Goal: Information Seeking & Learning: Learn about a topic

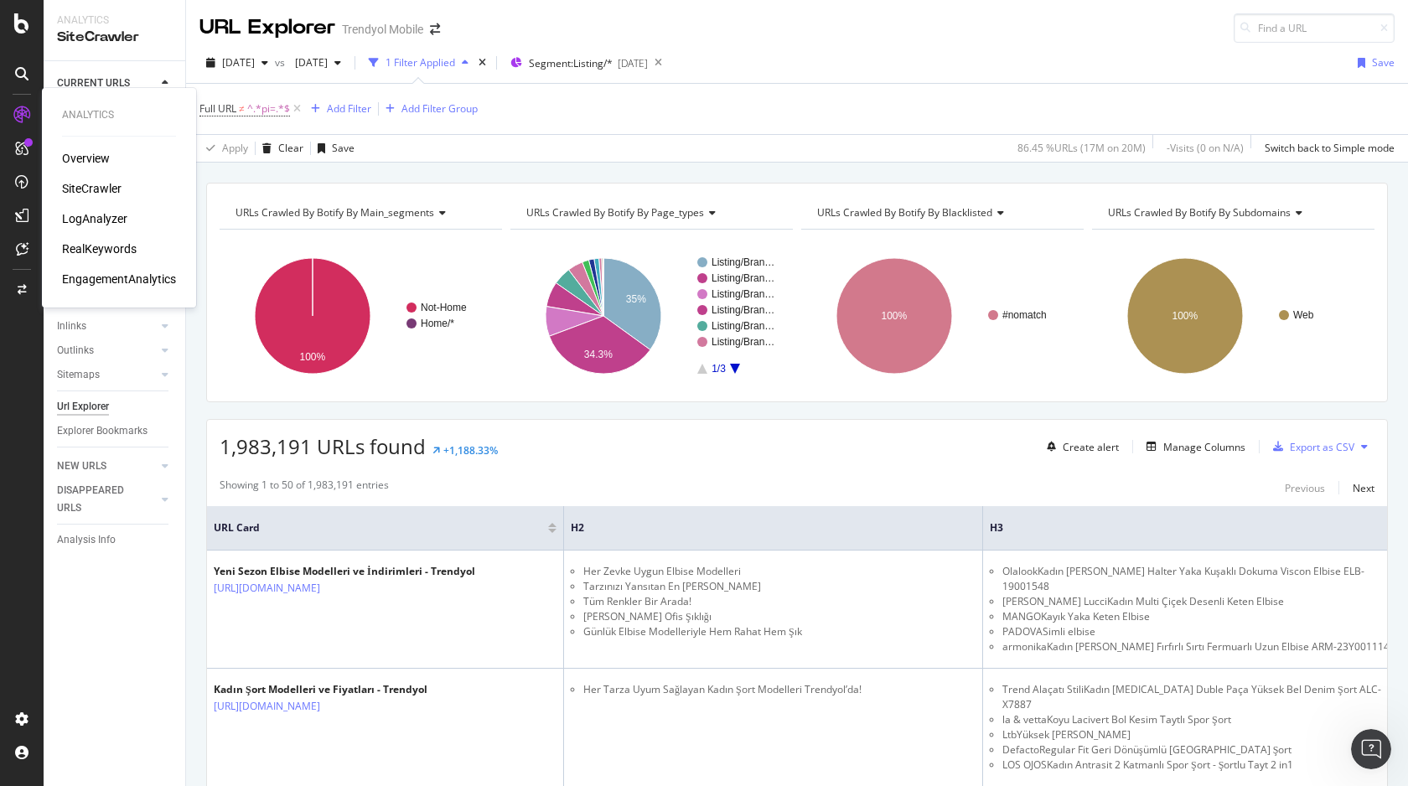
click at [96, 217] on div "LogAnalyzer" at bounding box center [94, 218] width 65 height 17
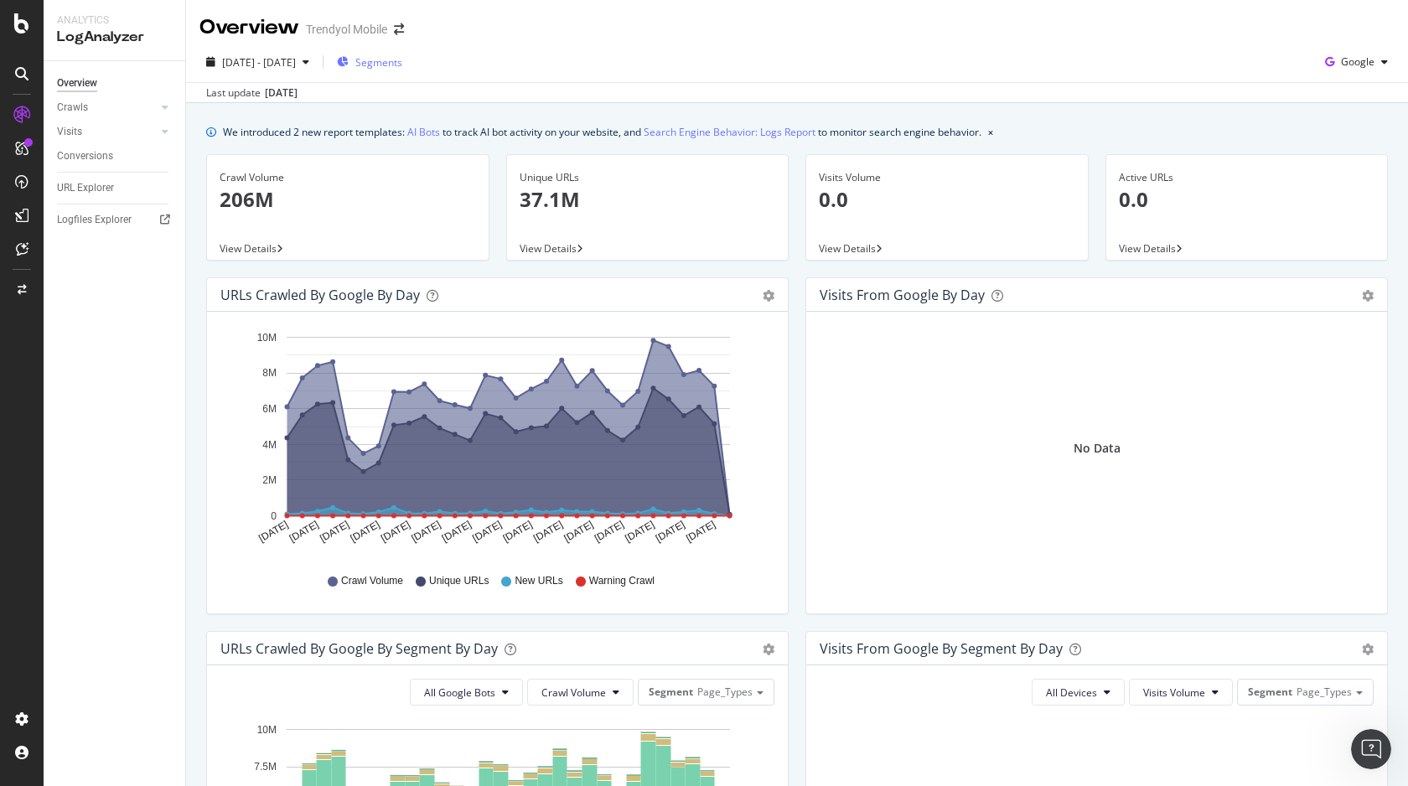
click at [386, 70] on div "Segments" at bounding box center [369, 61] width 65 height 25
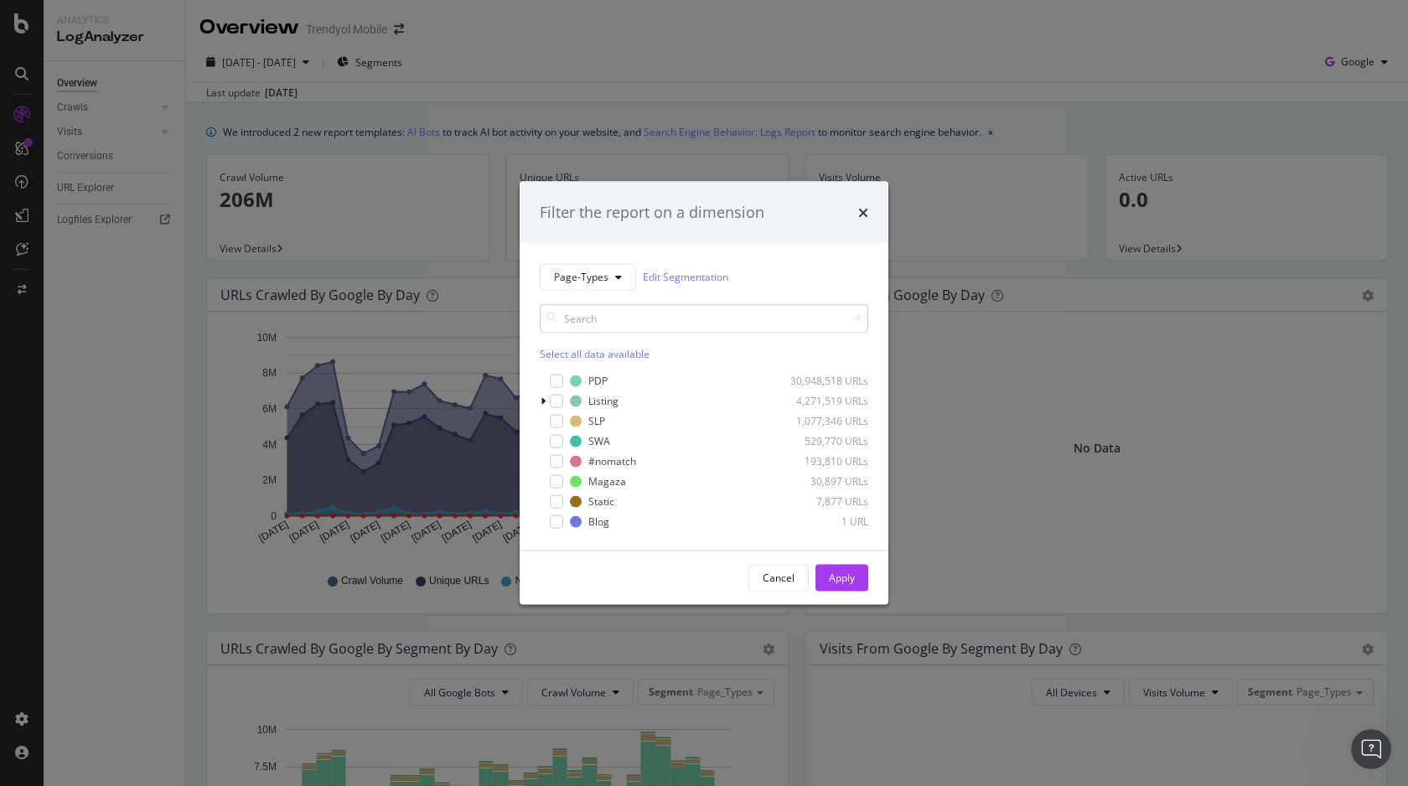
click at [615, 316] on input "modal" at bounding box center [704, 317] width 329 height 29
click at [615, 279] on icon "modal" at bounding box center [618, 277] width 7 height 10
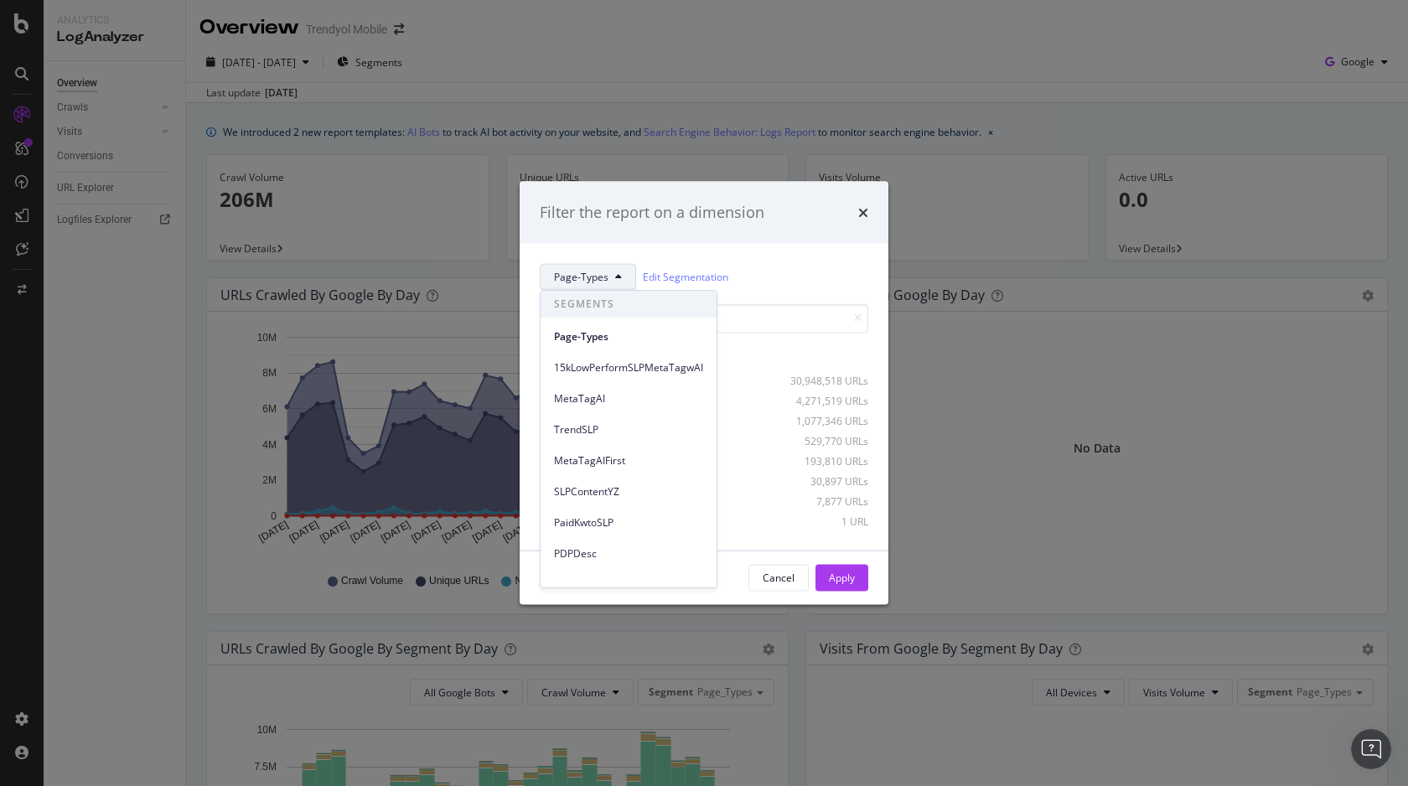
click at [351, 343] on div "Filter the report on a dimension Page-Types Edit Segmentation Select all data a…" at bounding box center [704, 393] width 1408 height 786
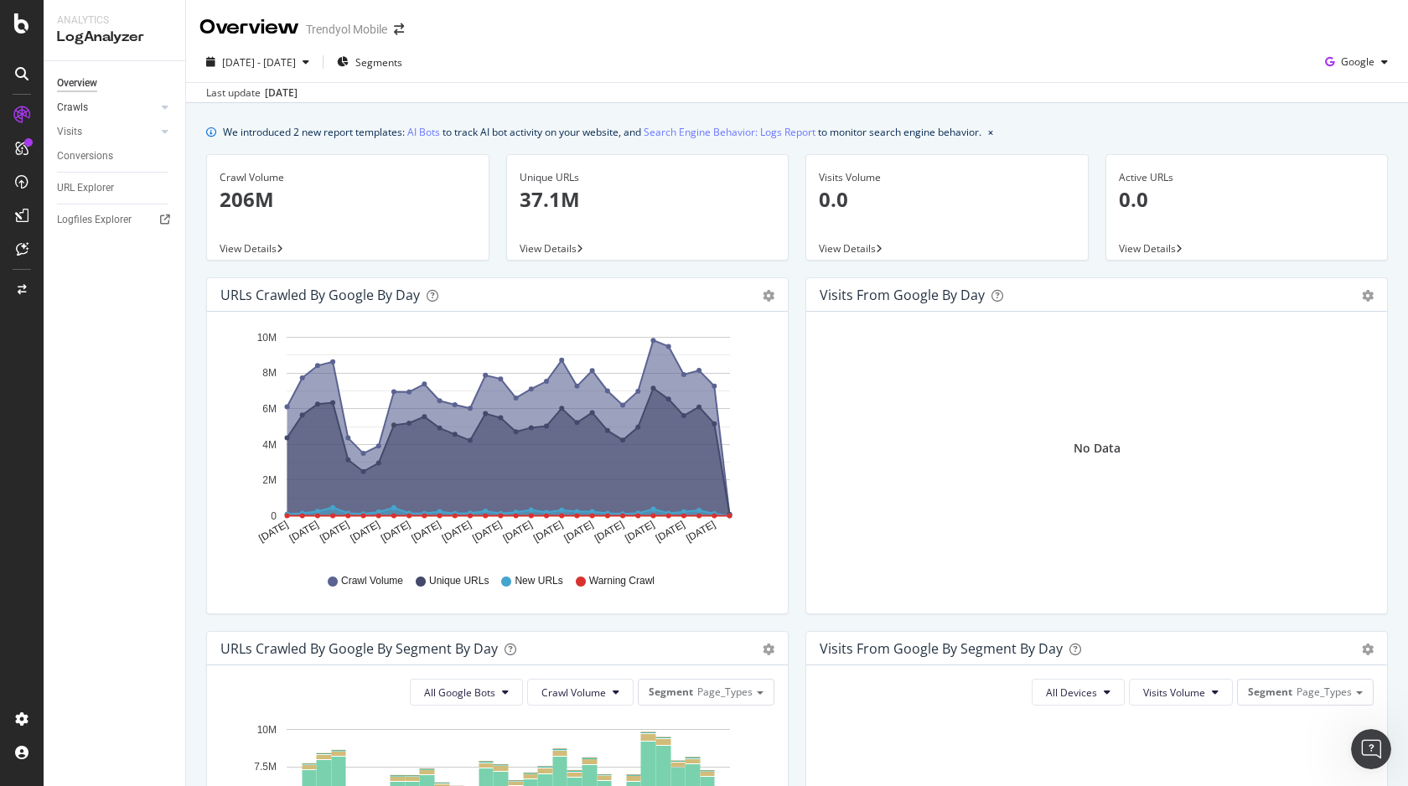
click at [132, 106] on link "Crawls" at bounding box center [107, 108] width 100 height 18
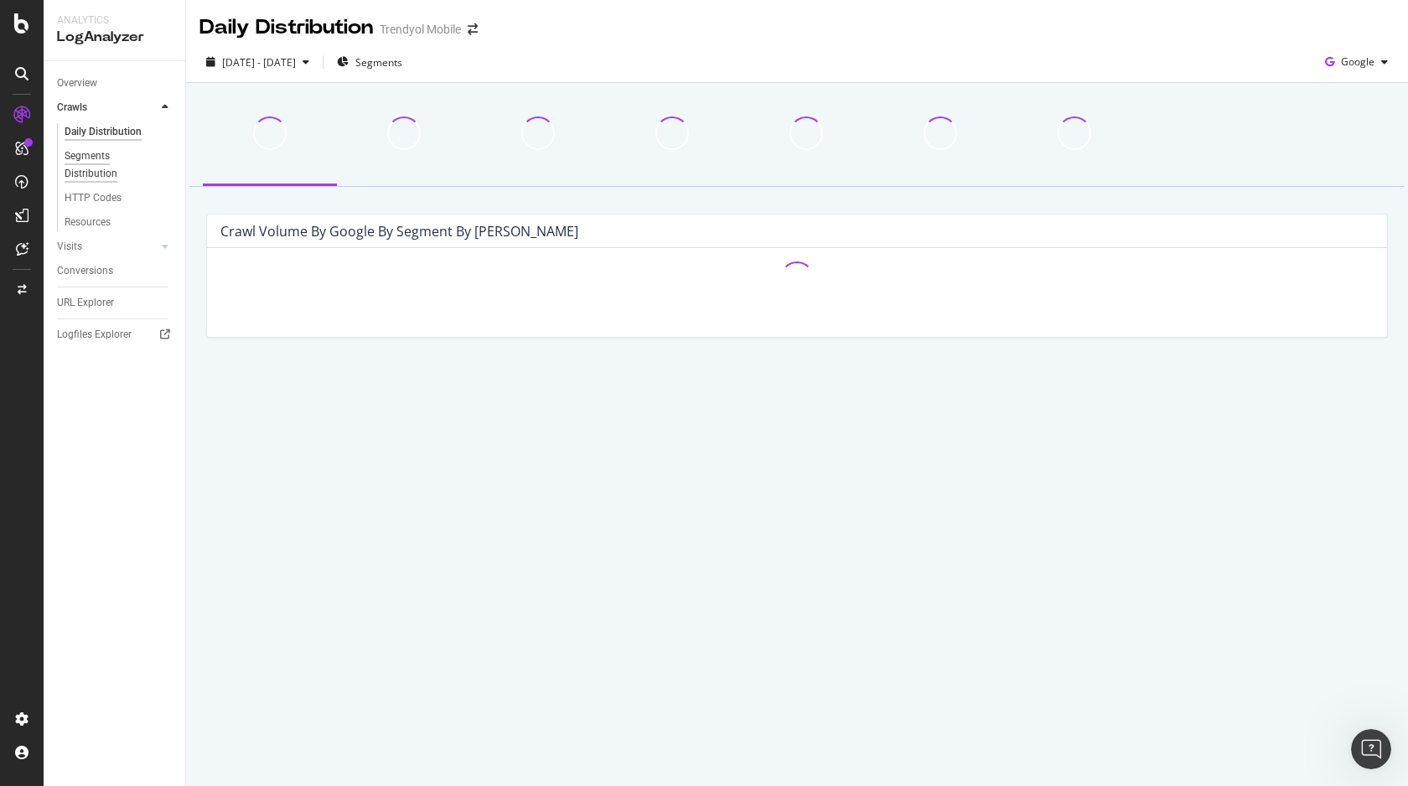
click at [106, 161] on div "Segments Distribution" at bounding box center [111, 165] width 93 height 35
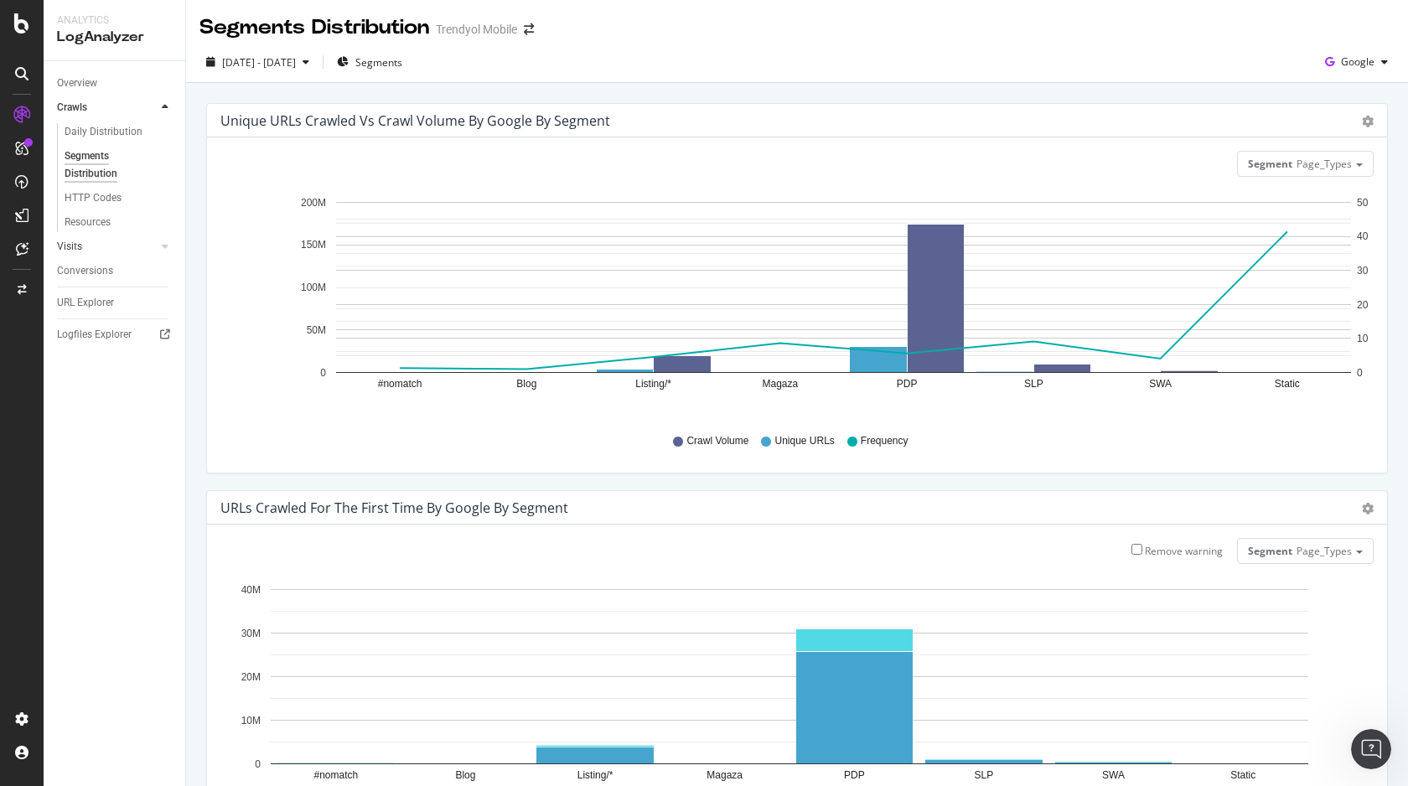
click at [156, 241] on link "Visits" at bounding box center [107, 247] width 100 height 18
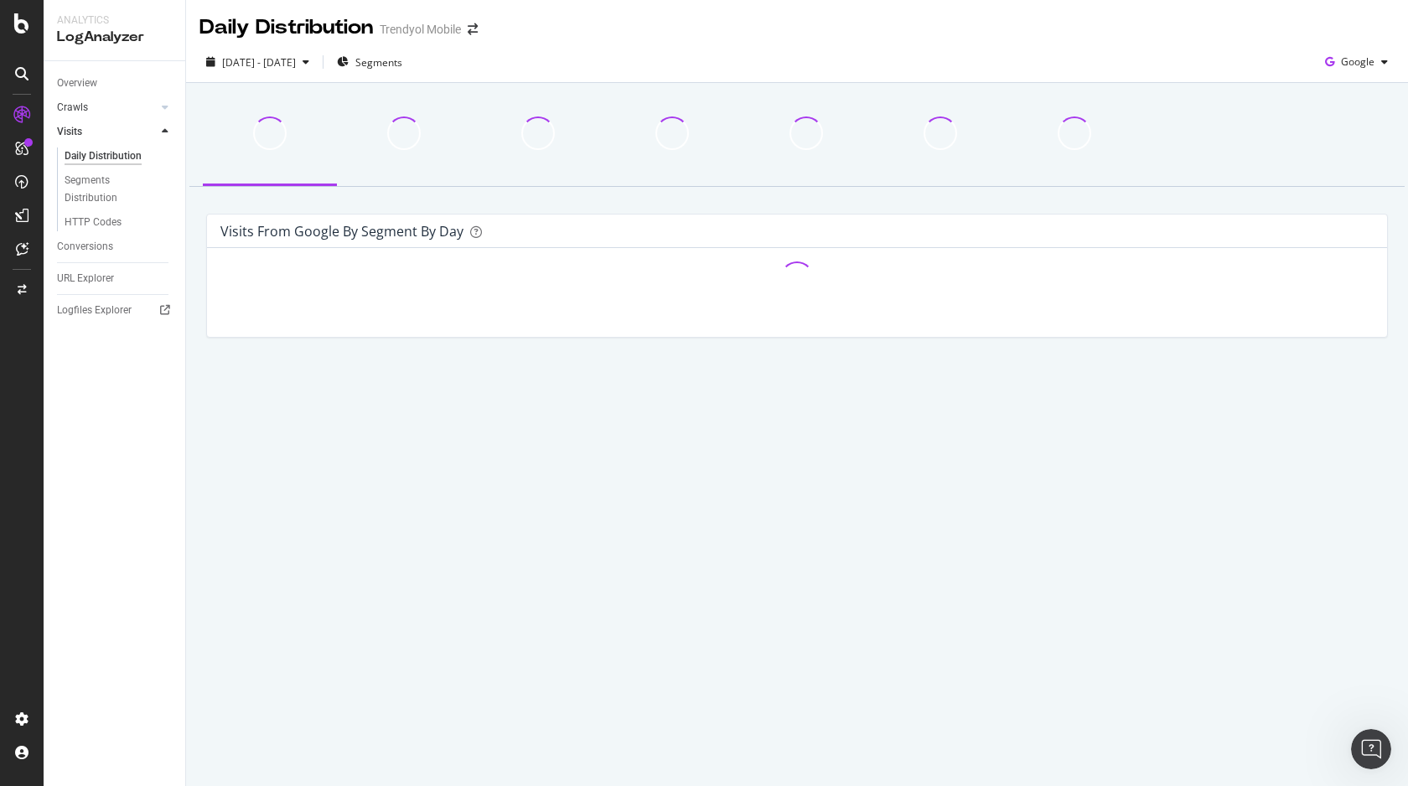
click at [120, 105] on link "Crawls" at bounding box center [107, 108] width 100 height 18
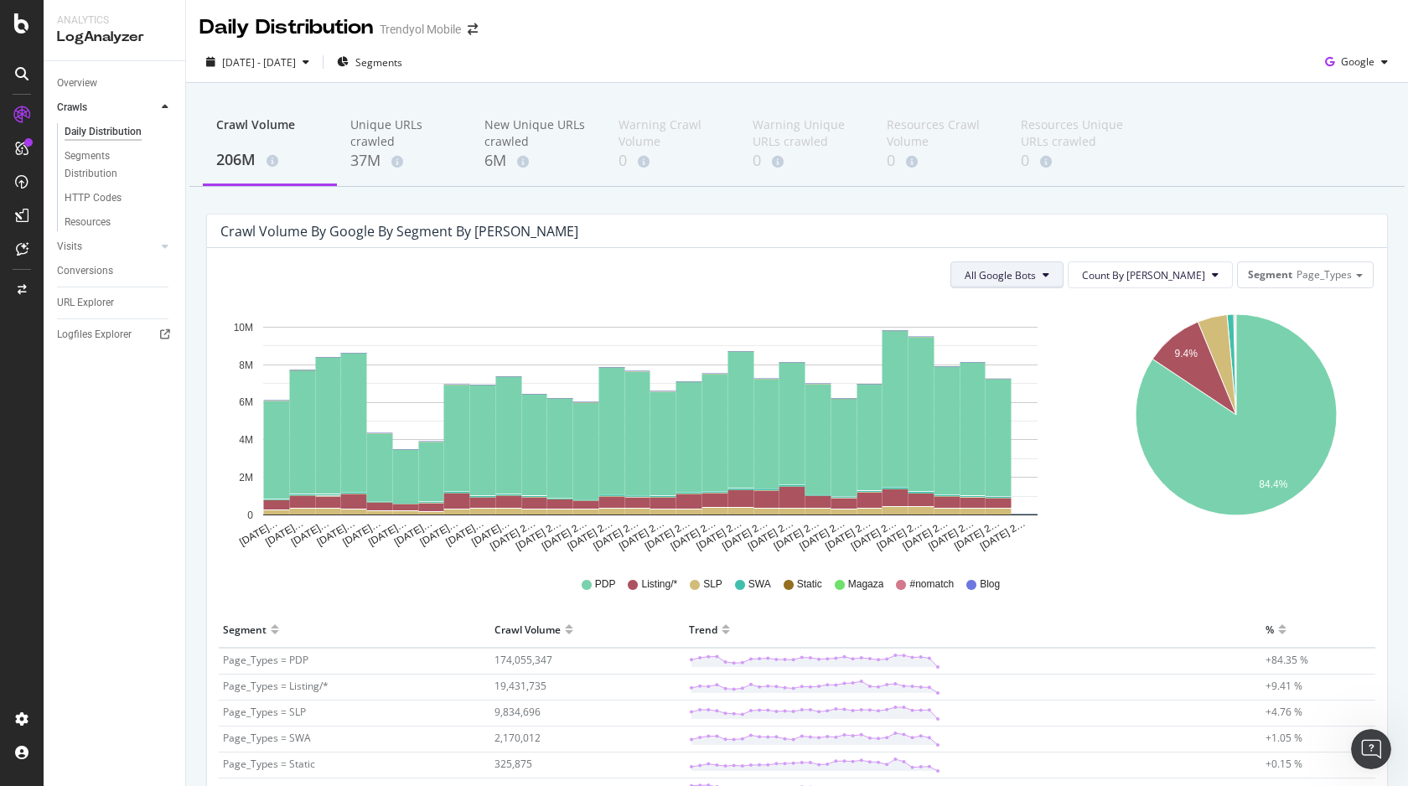
click at [1050, 270] on icon at bounding box center [1046, 275] width 7 height 10
click at [1299, 283] on div "Segment Page_Types" at bounding box center [1305, 274] width 135 height 24
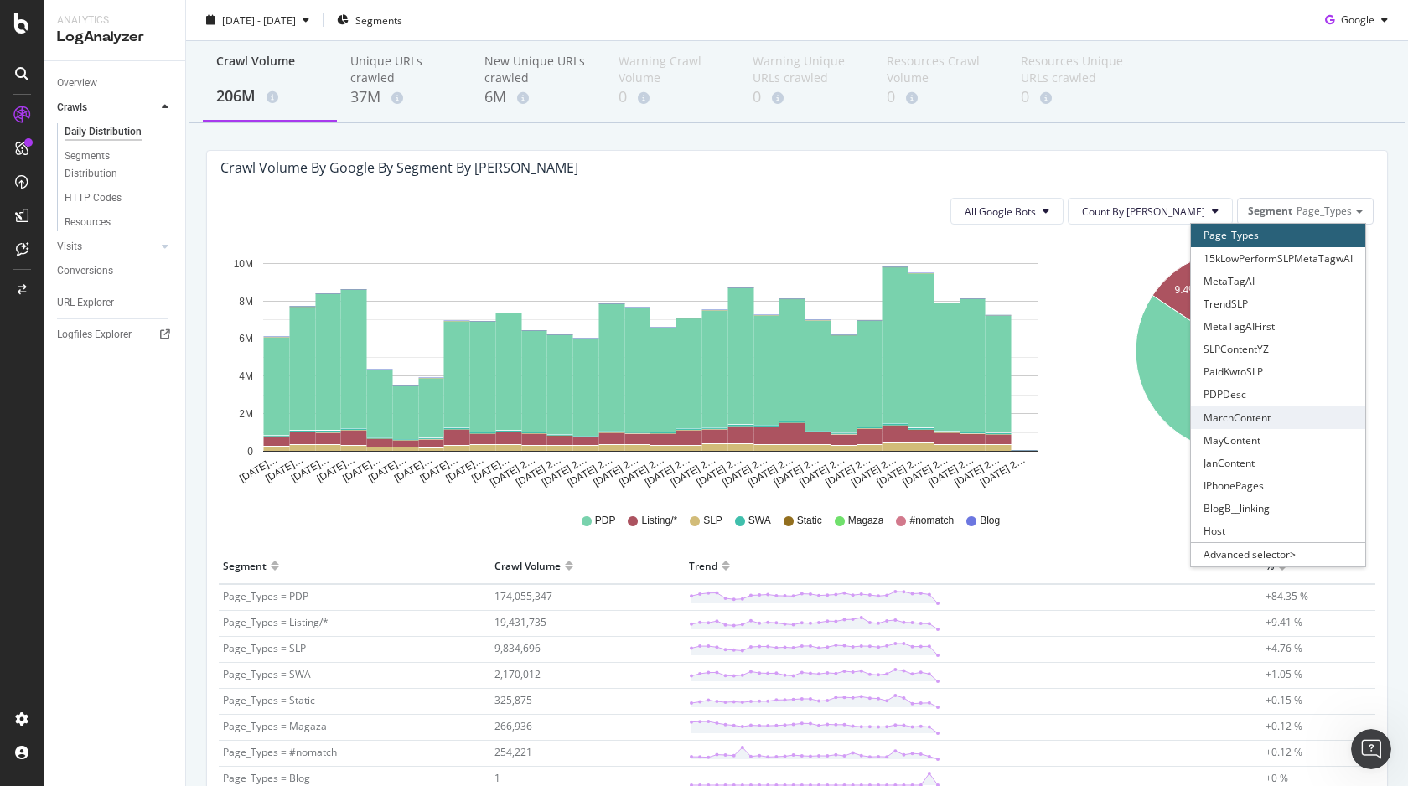
scroll to position [62, 0]
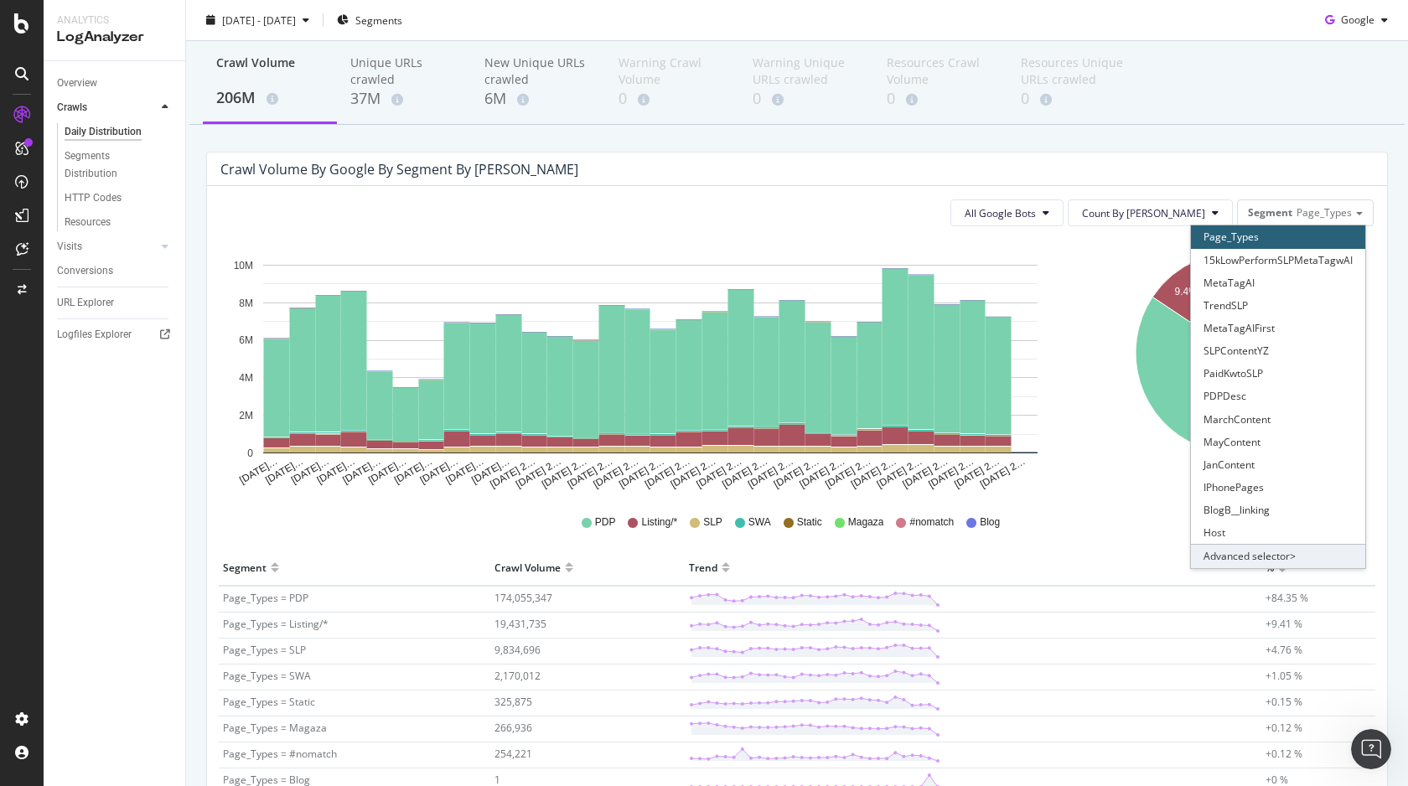
click at [1272, 548] on div "Advanced selector >" at bounding box center [1278, 555] width 174 height 23
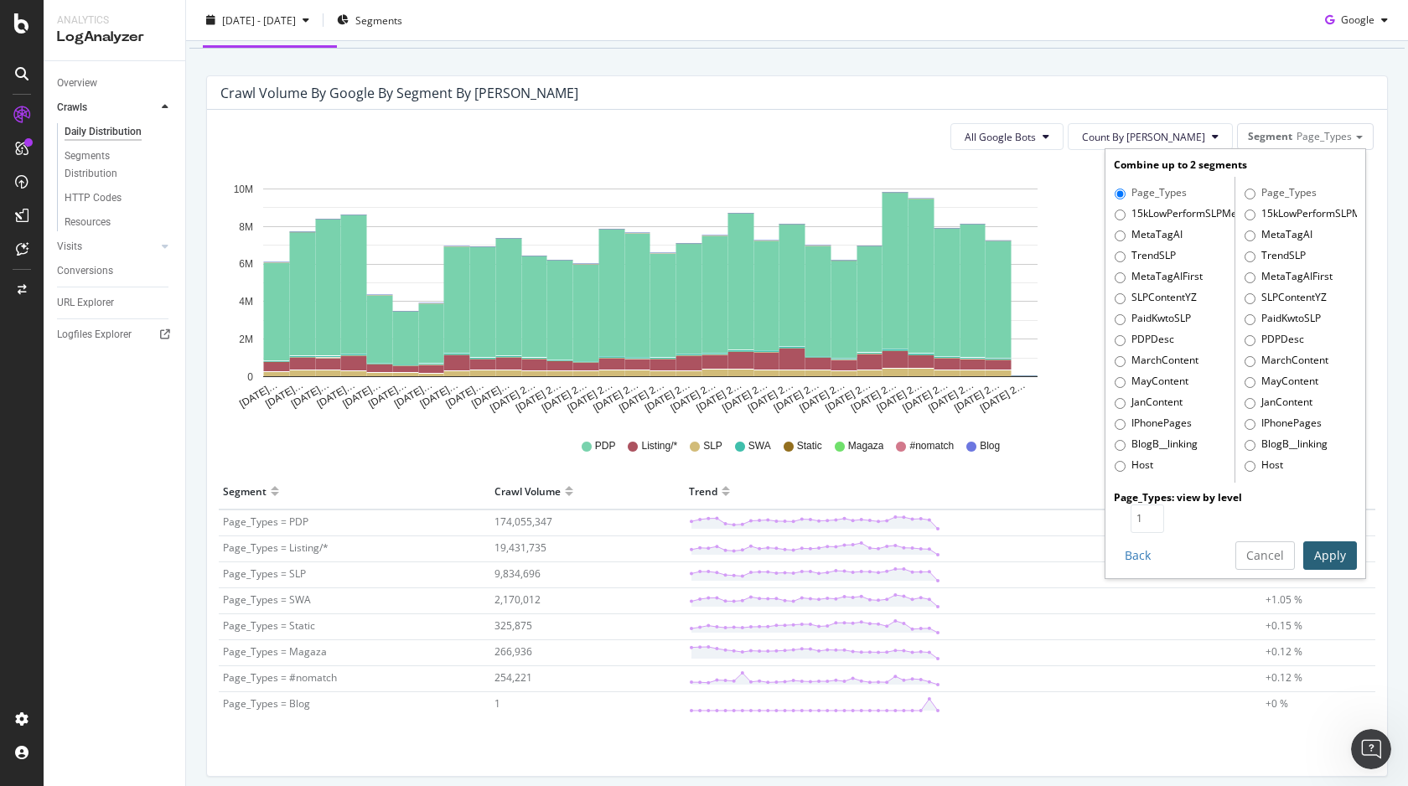
scroll to position [133, 0]
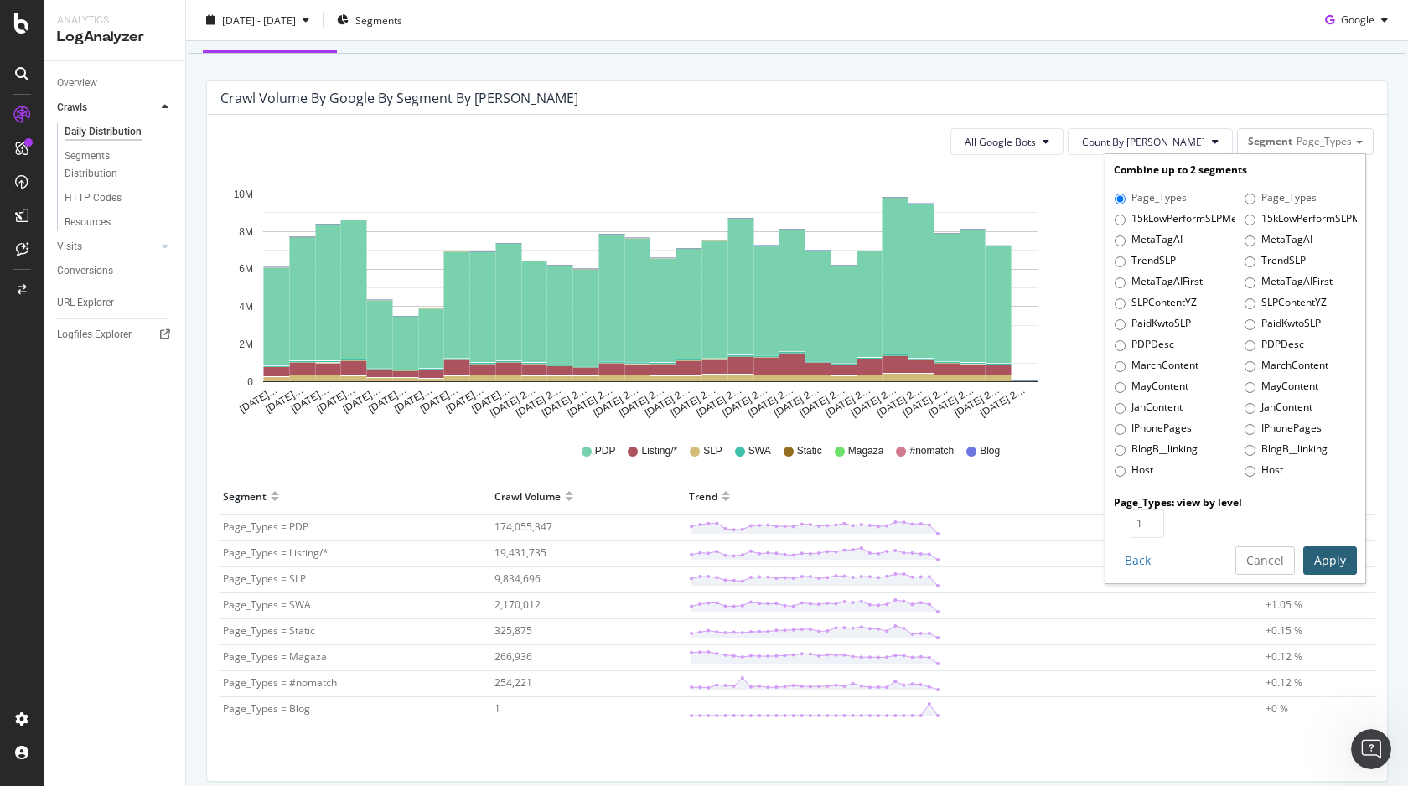
click at [1092, 265] on div "9.4% 84.4% Segment Crawl Volume Page_Types = PDP 174,055,347 Page_Types = Listi…" at bounding box center [1236, 295] width 293 height 252
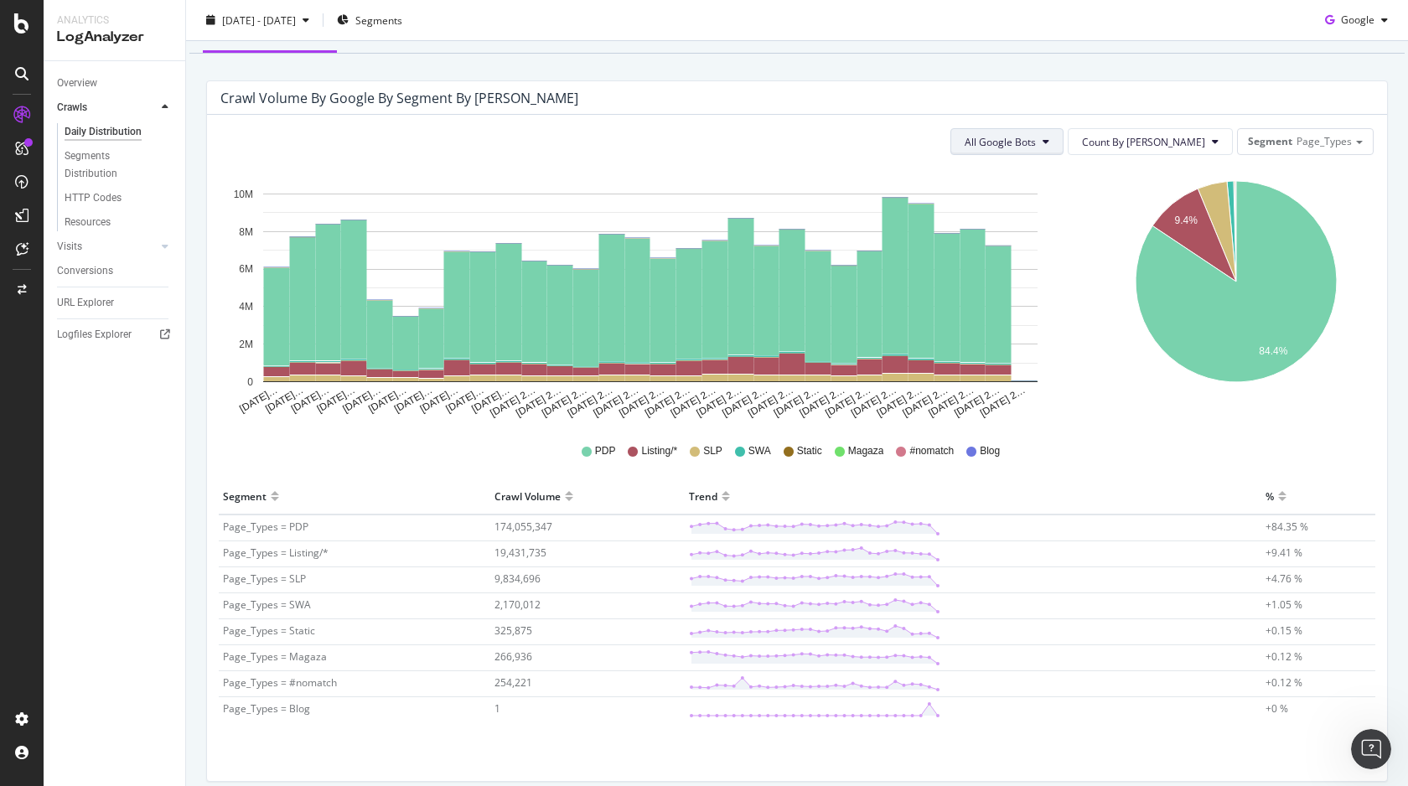
click at [1036, 147] on span "All Google Bots" at bounding box center [1000, 142] width 71 height 14
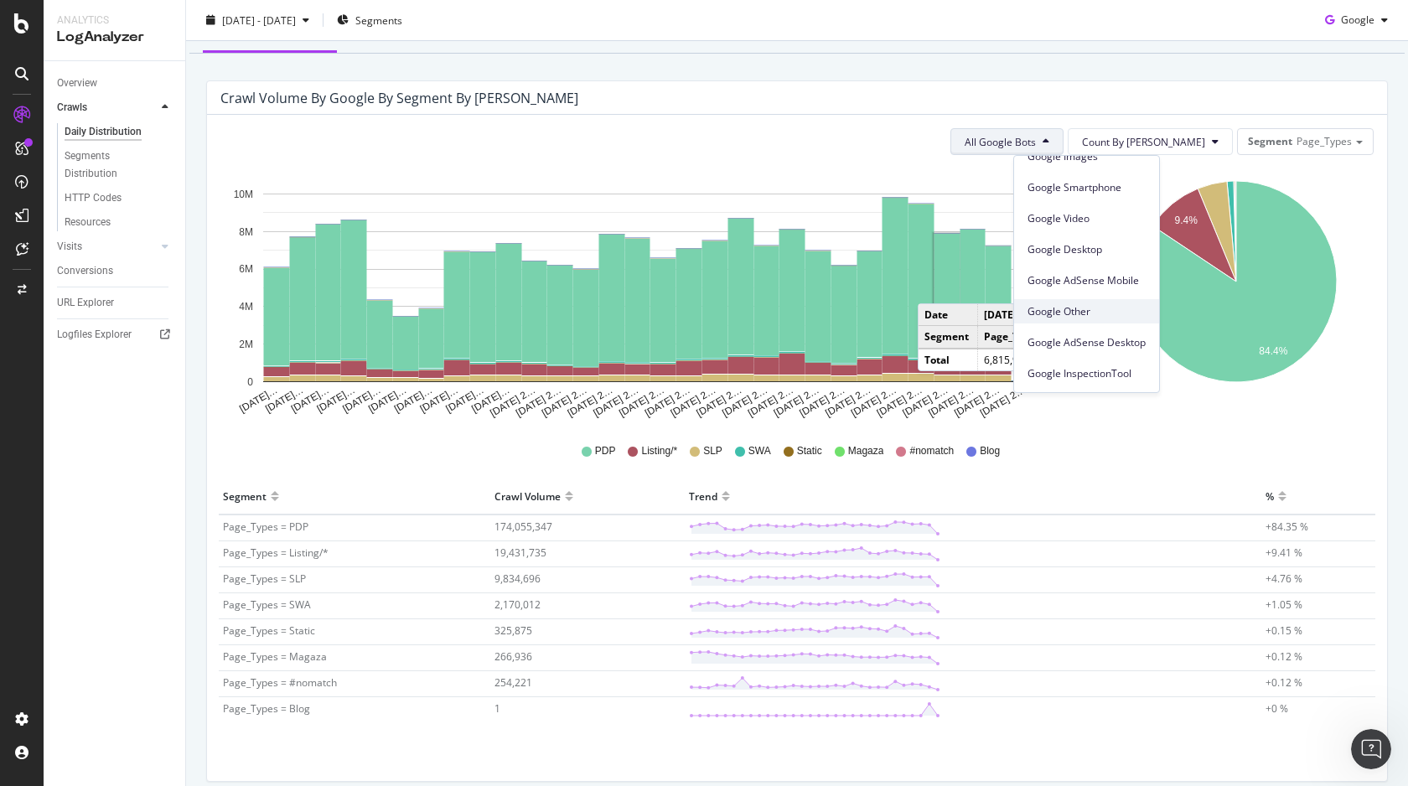
scroll to position [0, 0]
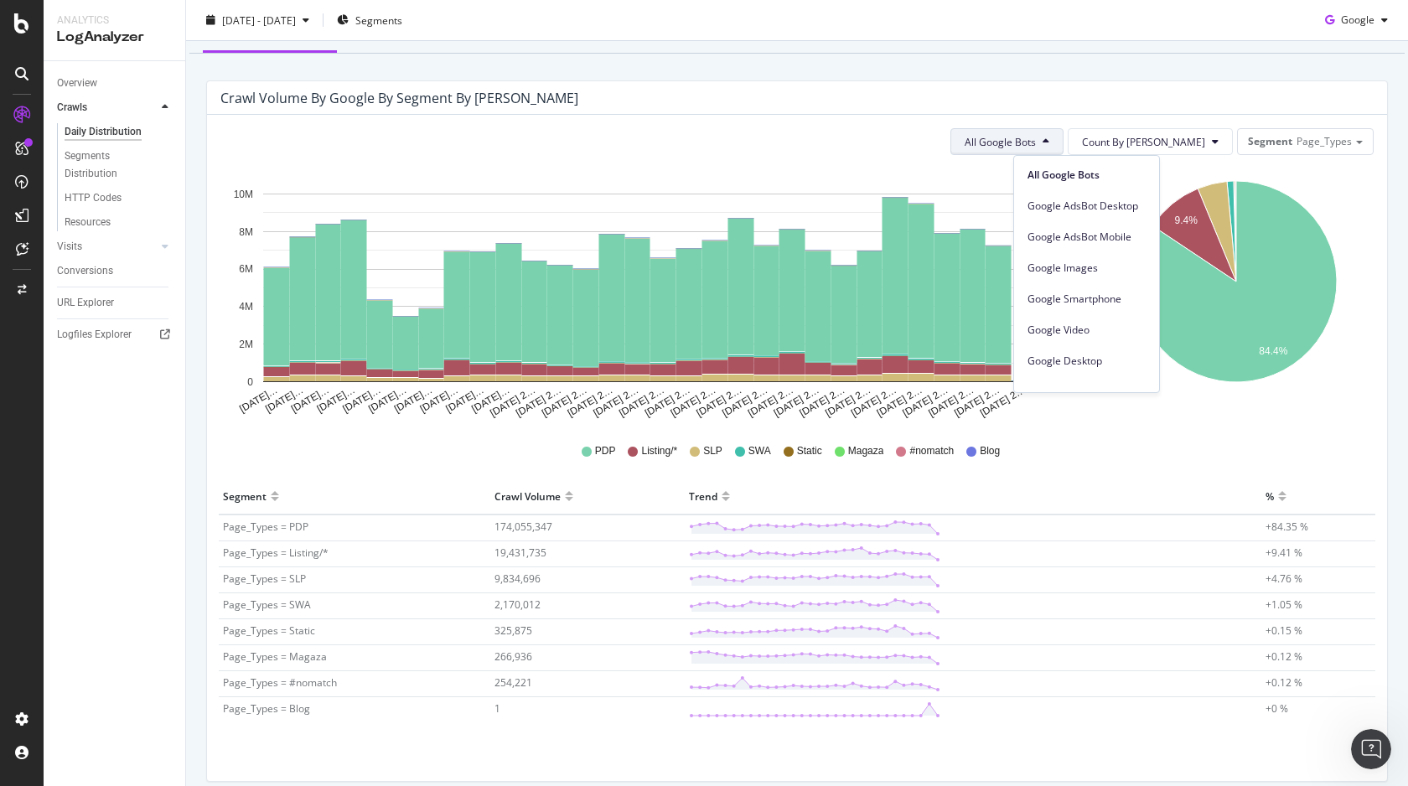
click at [938, 181] on icon "[DATE]… [DATE]… [DATE]… [DATE]… [DATE]… [DATE]… [DATE]… [DATE]… [DATE]… [DATE]……" at bounding box center [650, 295] width 861 height 252
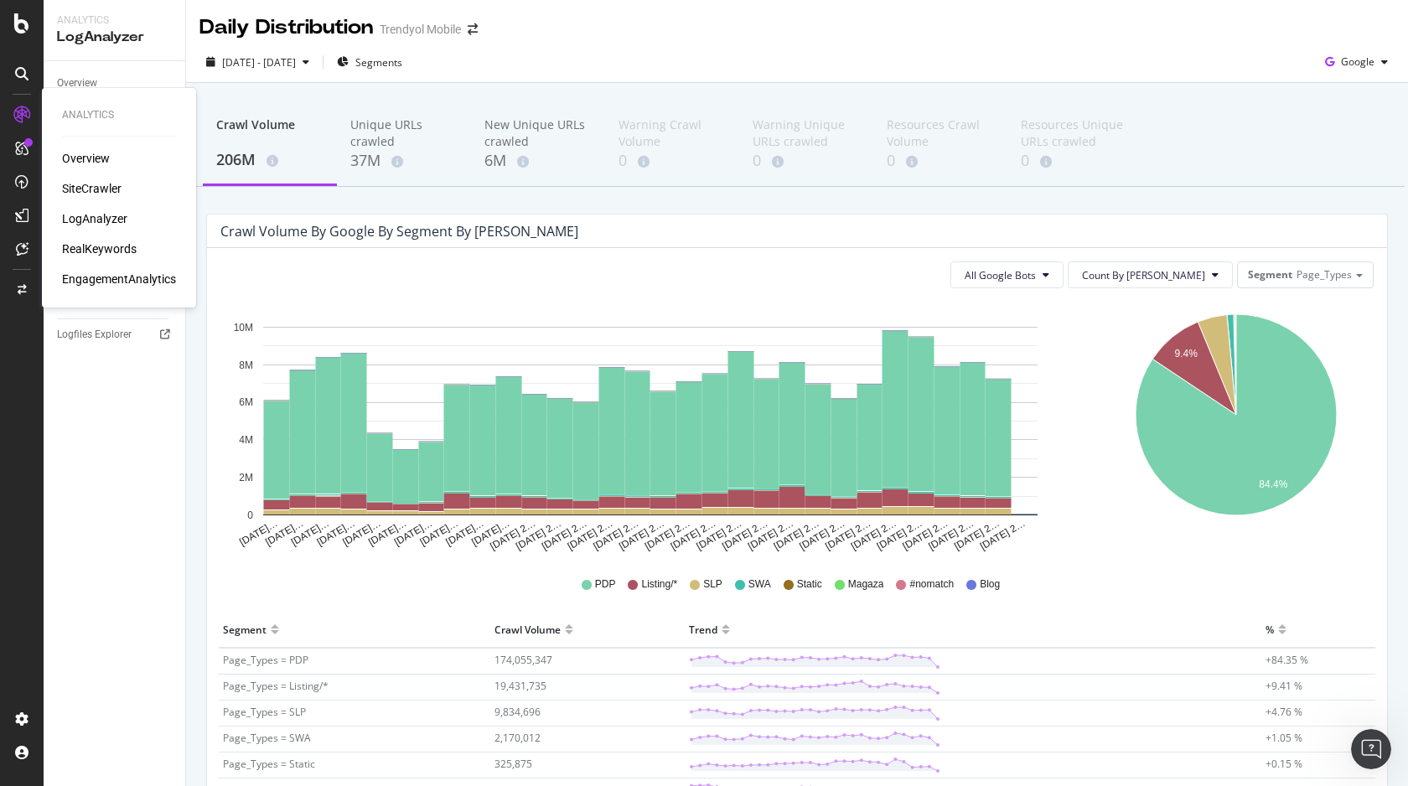
click at [119, 216] on div "LogAnalyzer" at bounding box center [94, 218] width 65 height 17
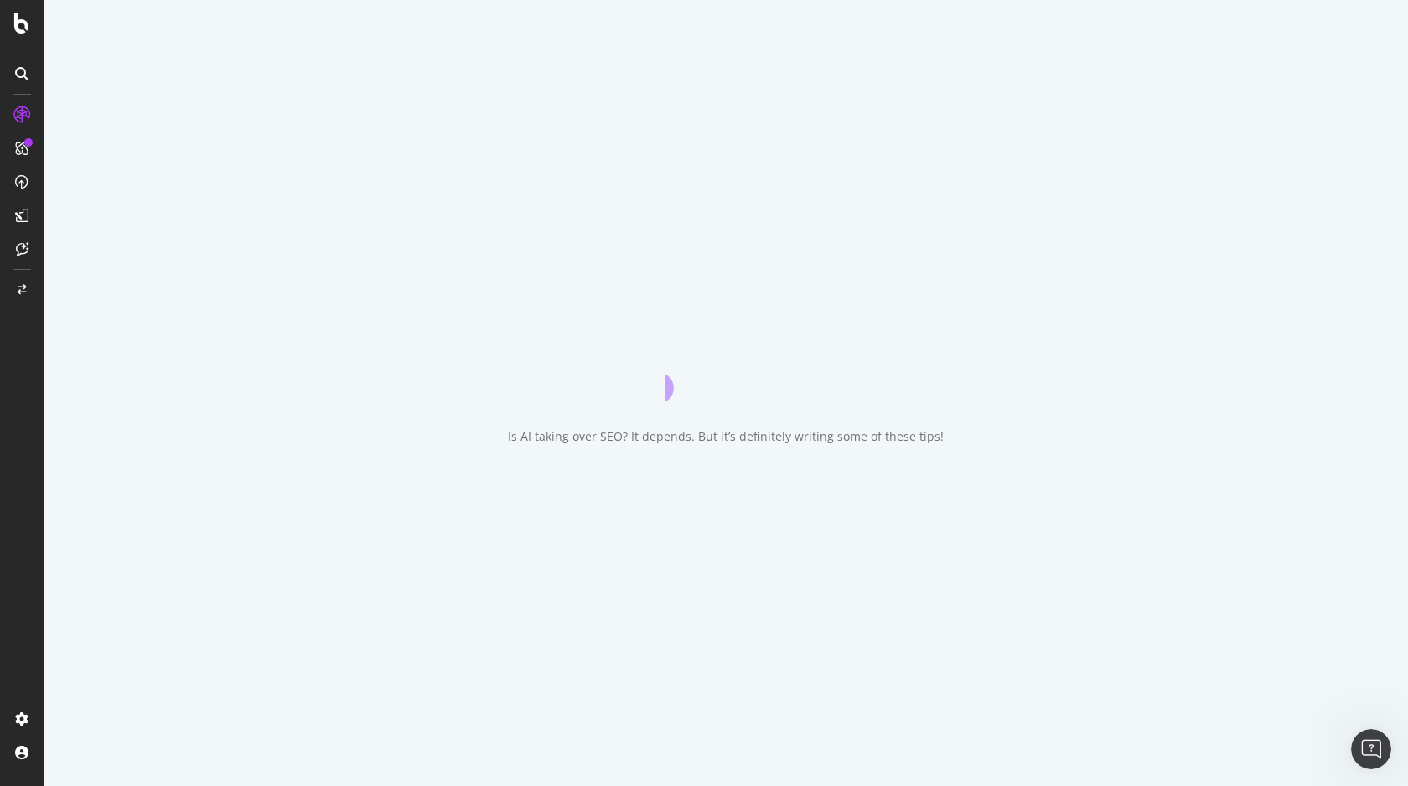
click at [180, 67] on div "Is AI taking over SEO? It depends. But it’s definitely writing some of these ti…" at bounding box center [726, 393] width 1365 height 786
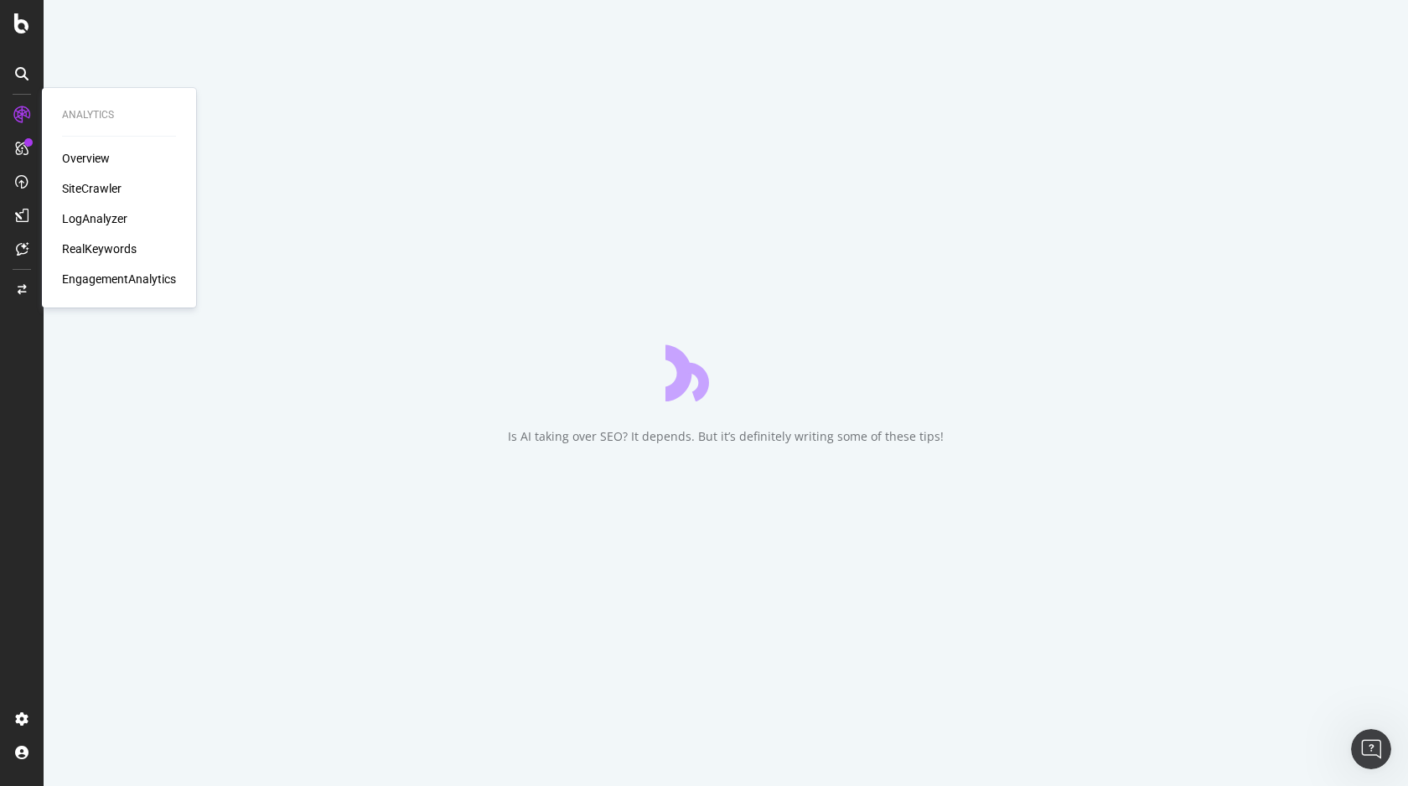
click at [106, 215] on div "LogAnalyzer" at bounding box center [94, 218] width 65 height 17
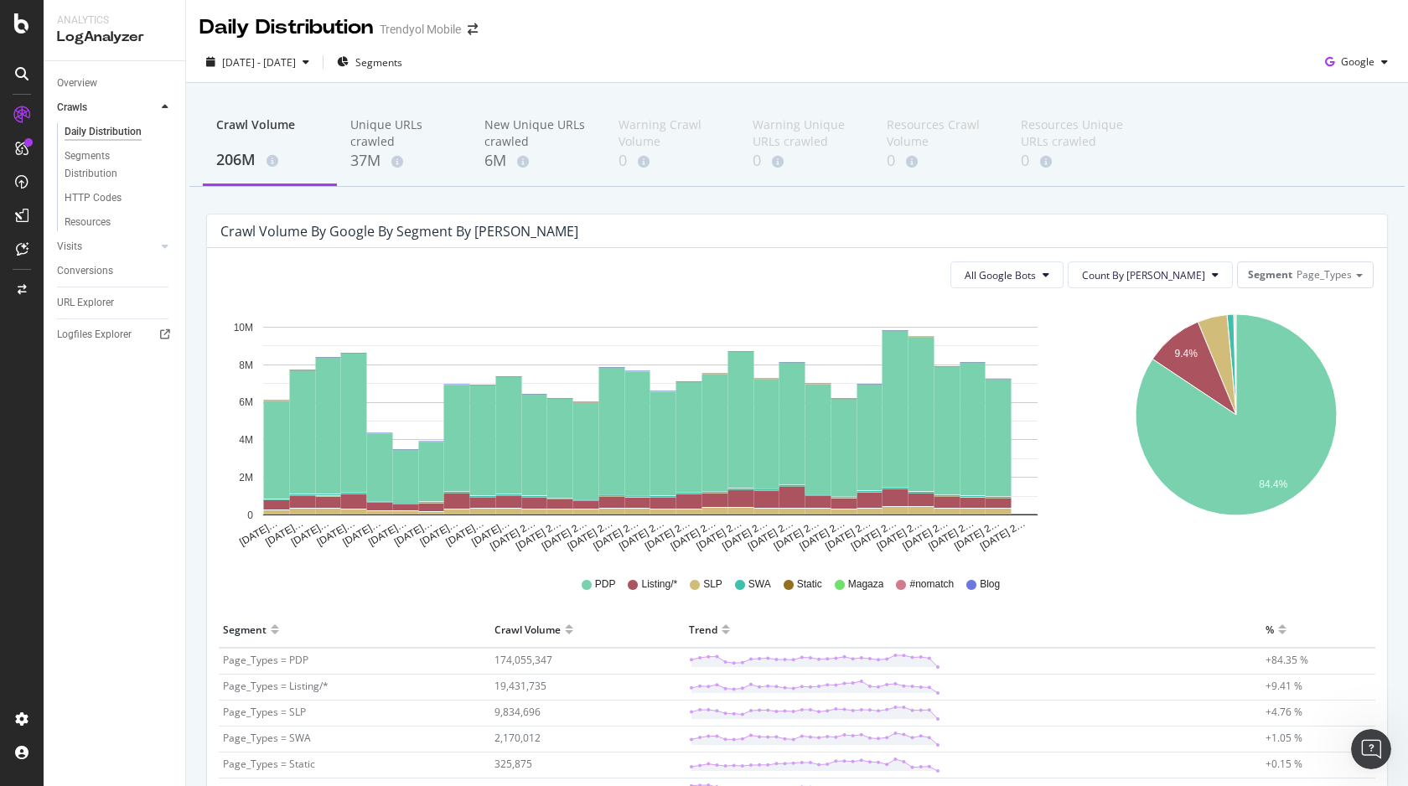
click at [1109, 260] on div "All Google Bots Count By Day Segment Page_Types Hold CMD (⌘) while clicking to …" at bounding box center [797, 581] width 1180 height 666
click at [1036, 272] on span "All Google Bots" at bounding box center [1000, 275] width 71 height 14
click at [1380, 62] on div "button" at bounding box center [1385, 62] width 20 height 10
click at [1351, 150] on span "OpenAI" at bounding box center [1358, 157] width 62 height 15
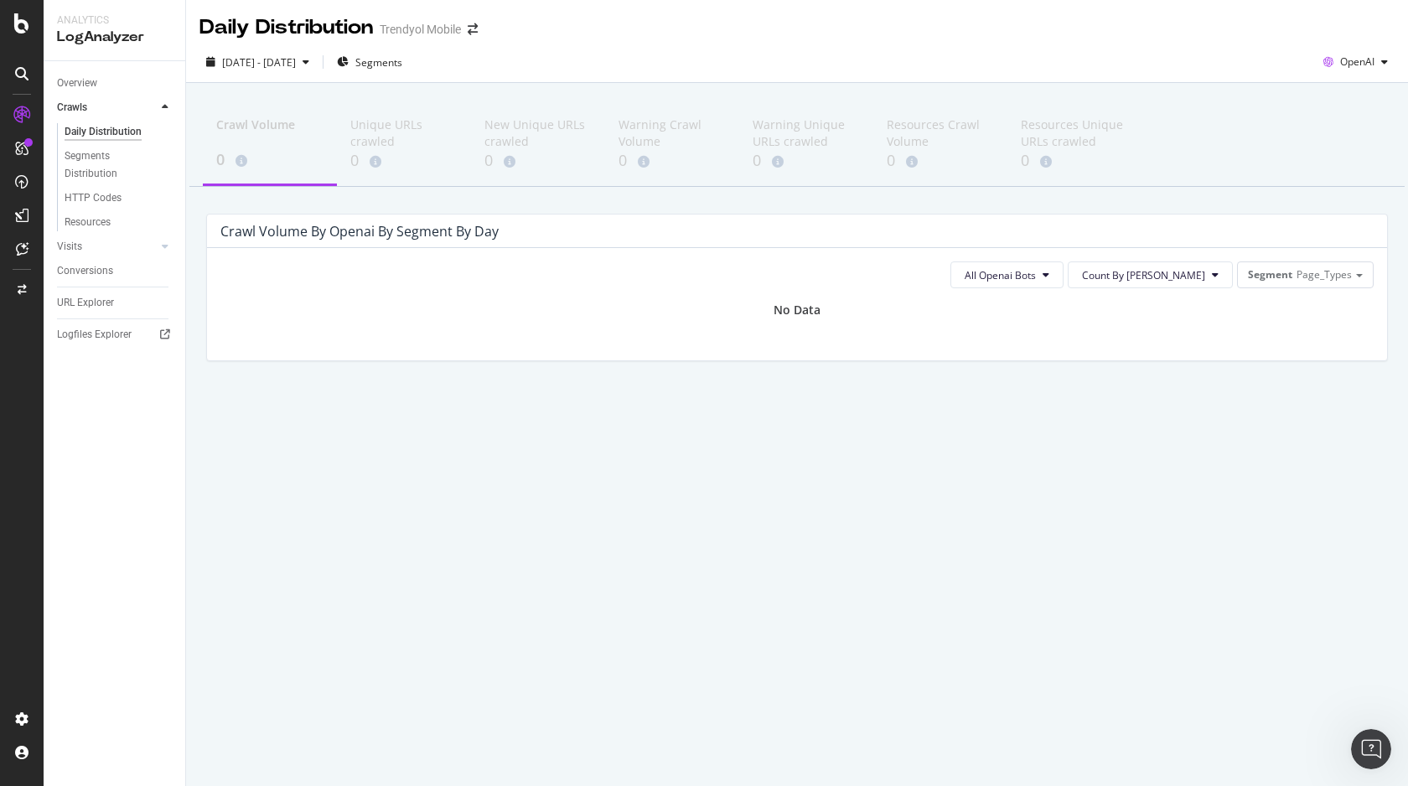
click at [485, 418] on div "Crawl Volume 0 Unique URLs crawled 0 New Unique URLs crawled 0 Warning Crawl Vo…" at bounding box center [797, 260] width 1222 height 354
click at [296, 65] on span "[DATE] - [DATE]" at bounding box center [259, 62] width 74 height 14
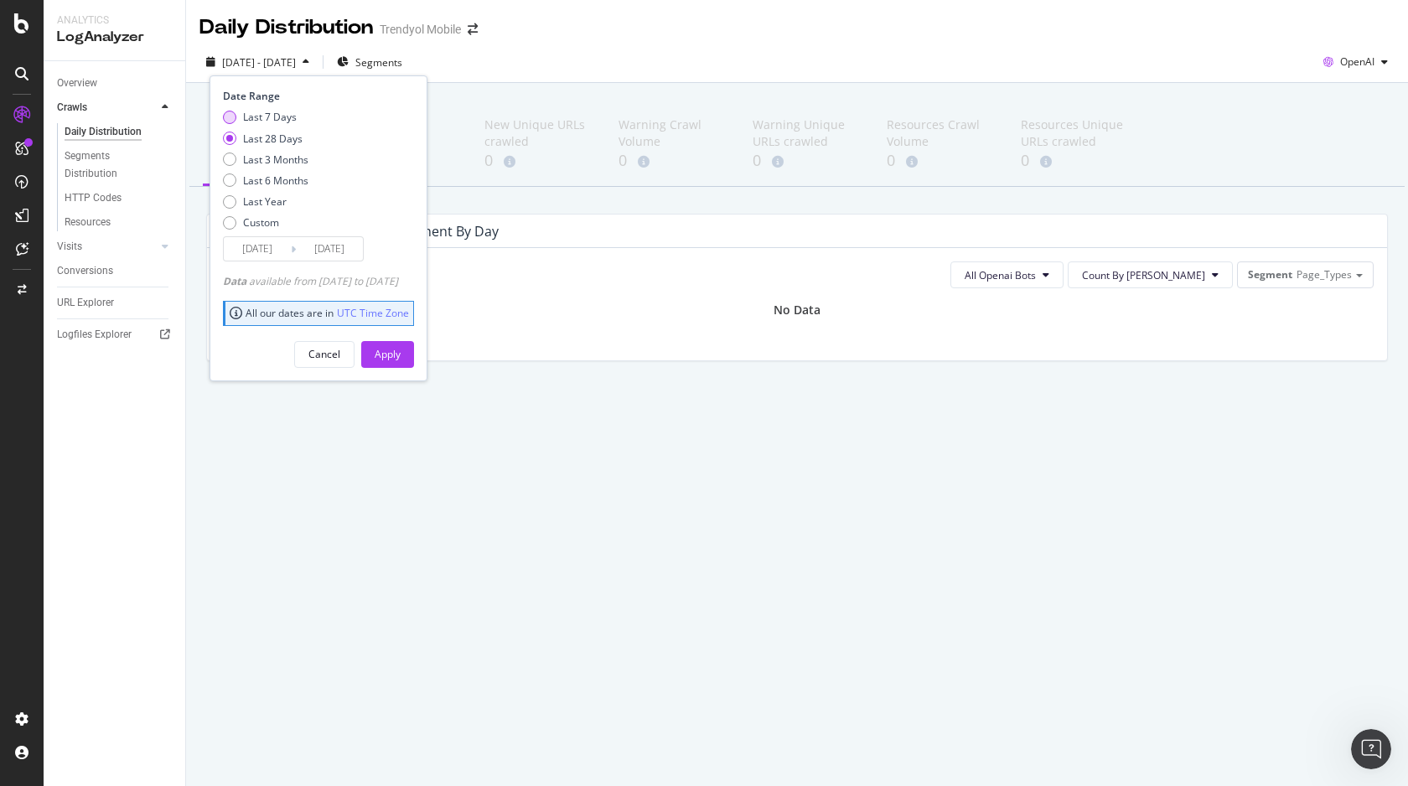
click at [277, 113] on div "Last 7 Days" at bounding box center [270, 117] width 54 height 14
type input "[DATE]"
click at [401, 355] on div "Apply" at bounding box center [388, 354] width 26 height 14
